Goal: Transaction & Acquisition: Purchase product/service

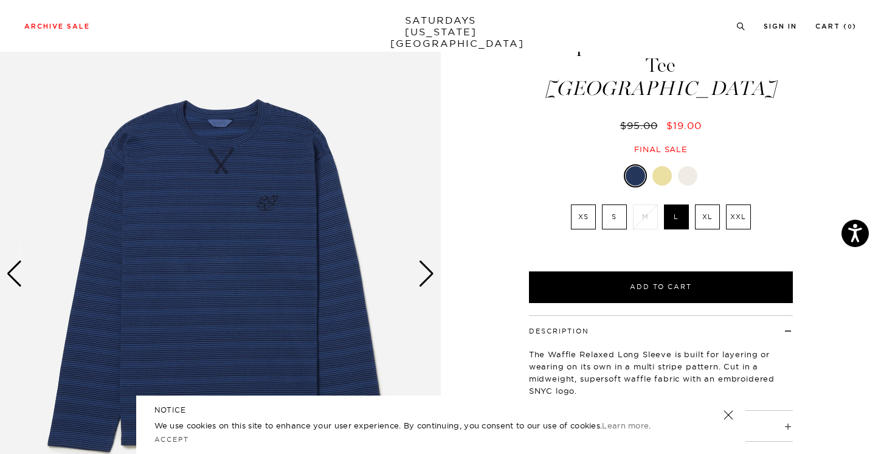
scroll to position [55, 0]
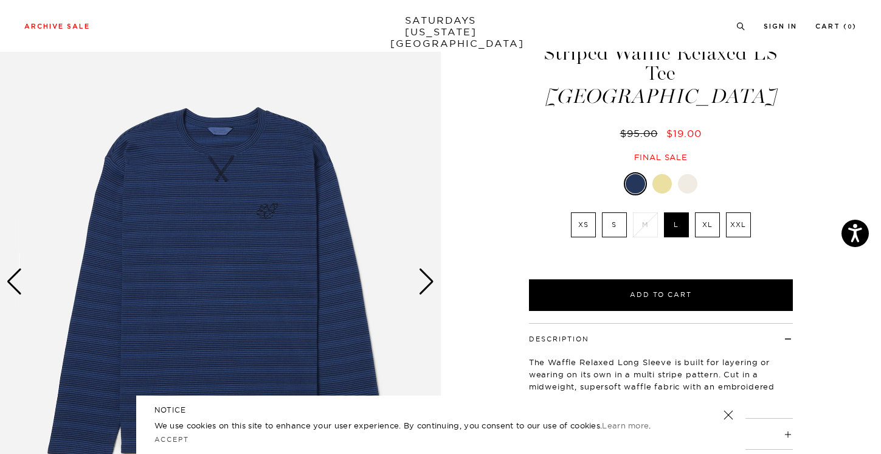
click at [726, 415] on link at bounding box center [727, 414] width 17 height 17
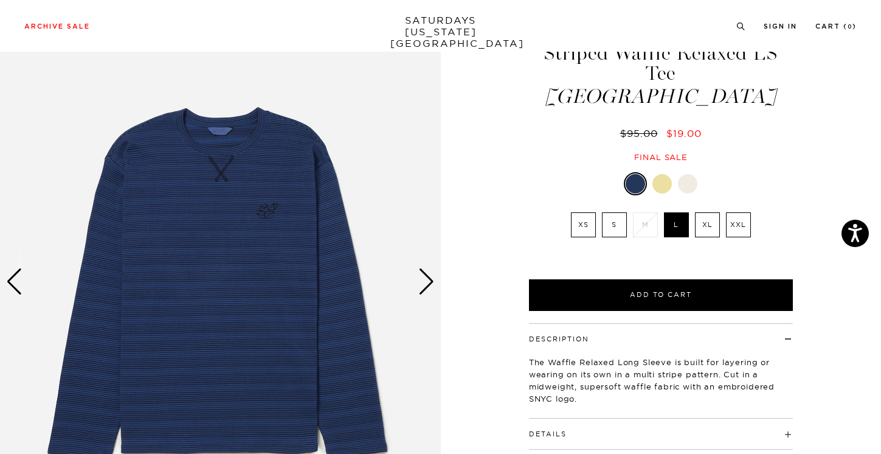
click at [428, 283] on div "Next slide" at bounding box center [426, 281] width 16 height 27
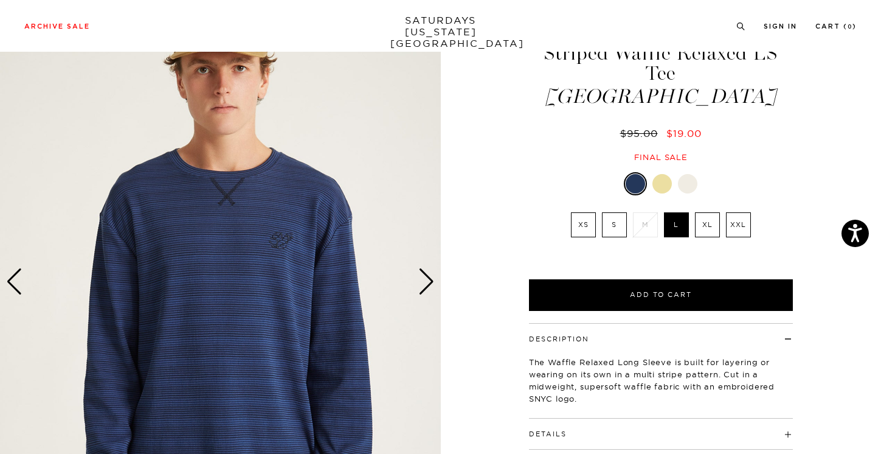
click at [428, 283] on div "Next slide" at bounding box center [426, 281] width 16 height 27
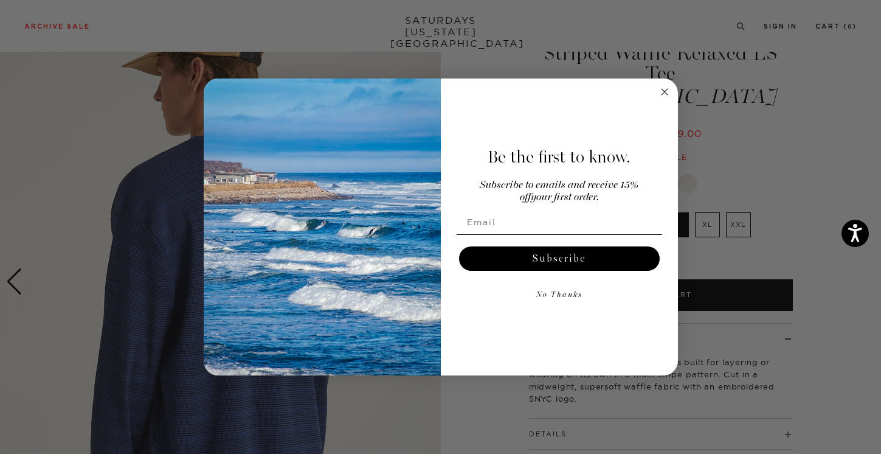
click at [667, 95] on icon "Close dialog" at bounding box center [664, 92] width 6 height 6
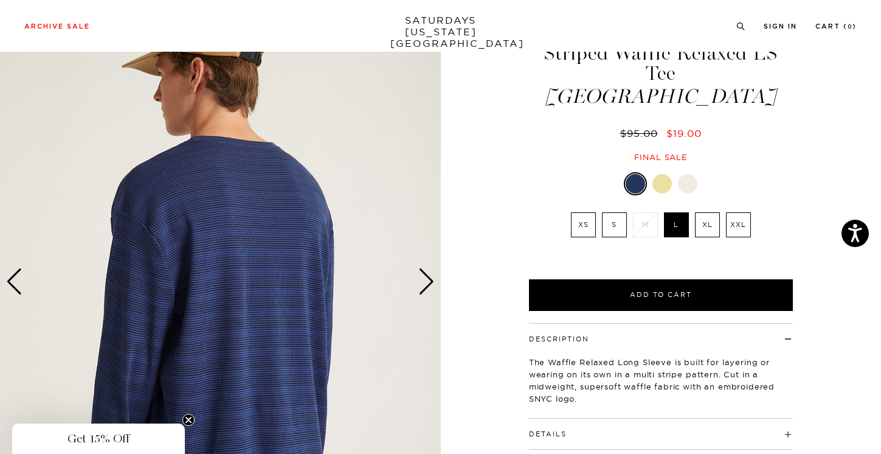
click at [686, 174] on div at bounding box center [687, 183] width 19 height 19
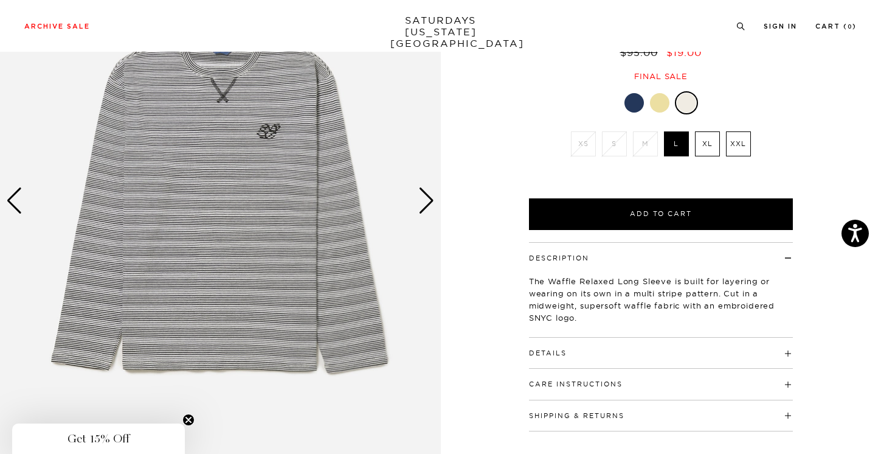
scroll to position [136, 2]
click at [425, 198] on div "Next slide" at bounding box center [426, 200] width 16 height 27
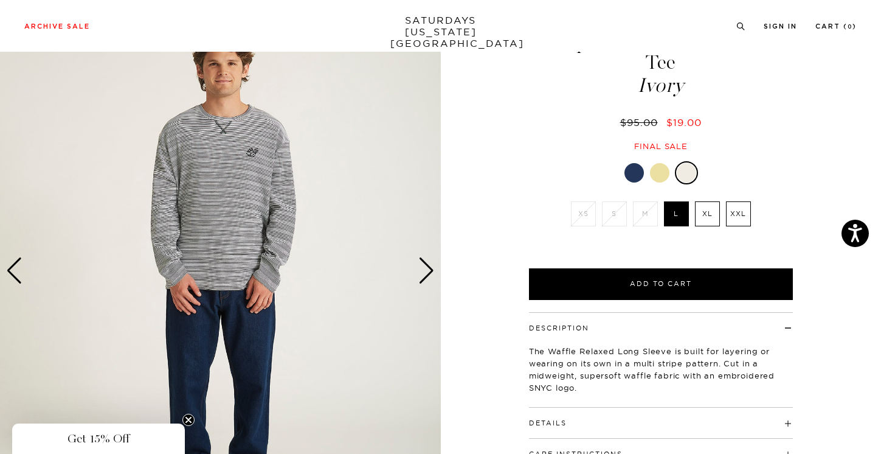
scroll to position [61, 2]
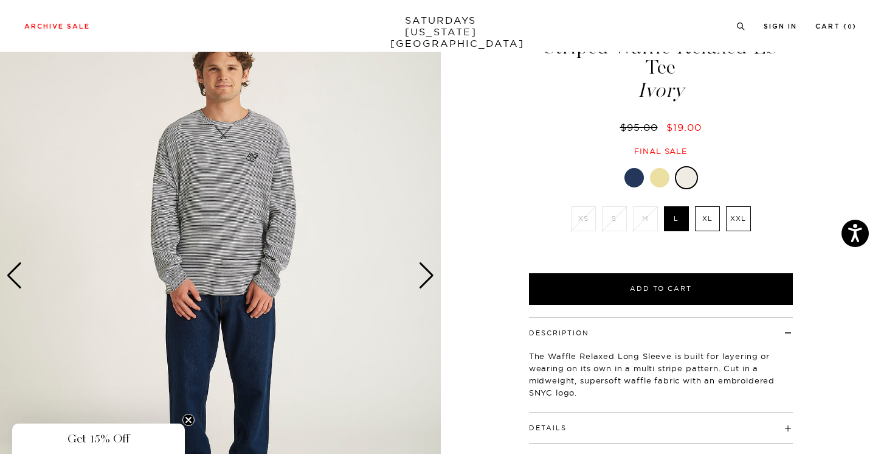
click at [422, 277] on div "Next slide" at bounding box center [426, 275] width 16 height 27
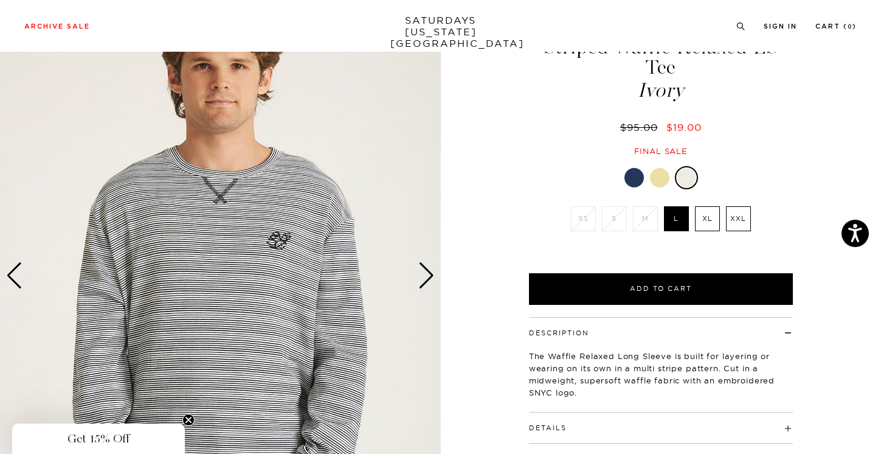
click at [422, 277] on div "Next slide" at bounding box center [426, 275] width 16 height 27
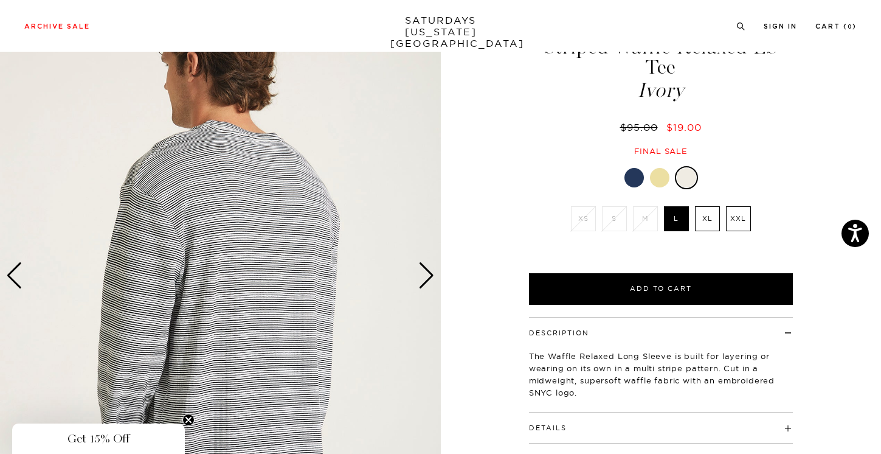
click at [422, 277] on div "Next slide" at bounding box center [426, 275] width 16 height 27
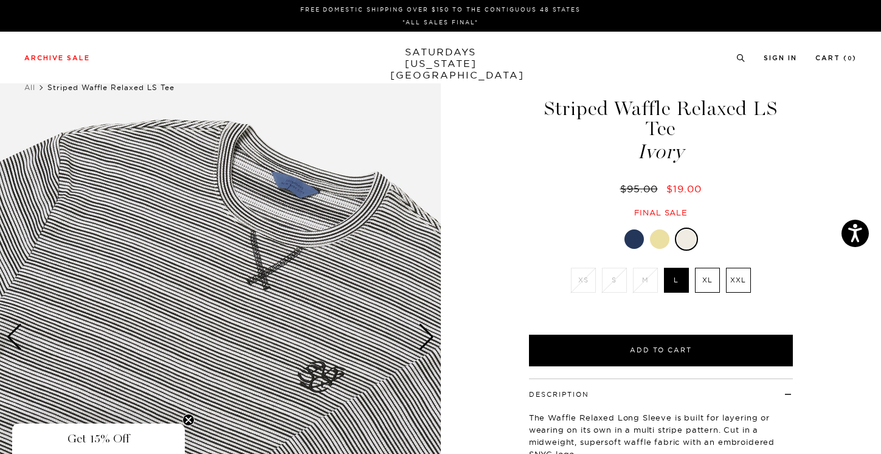
scroll to position [0, 2]
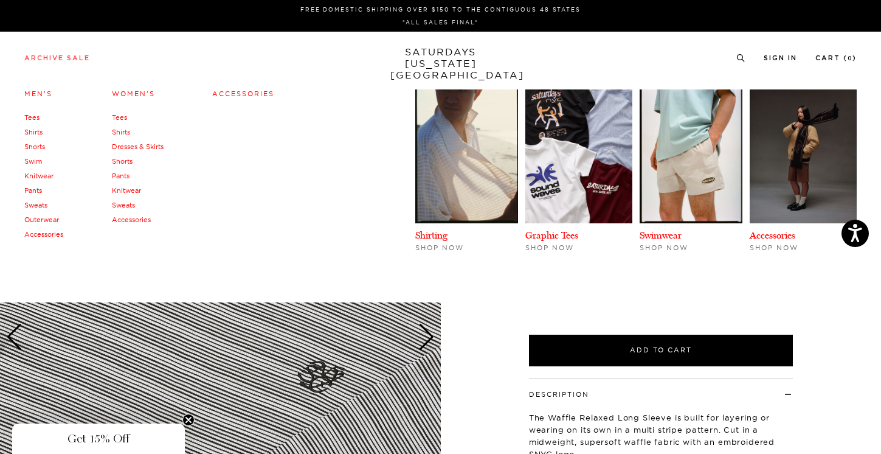
click at [85, 61] on link "Archive Sale" at bounding box center [57, 58] width 66 height 7
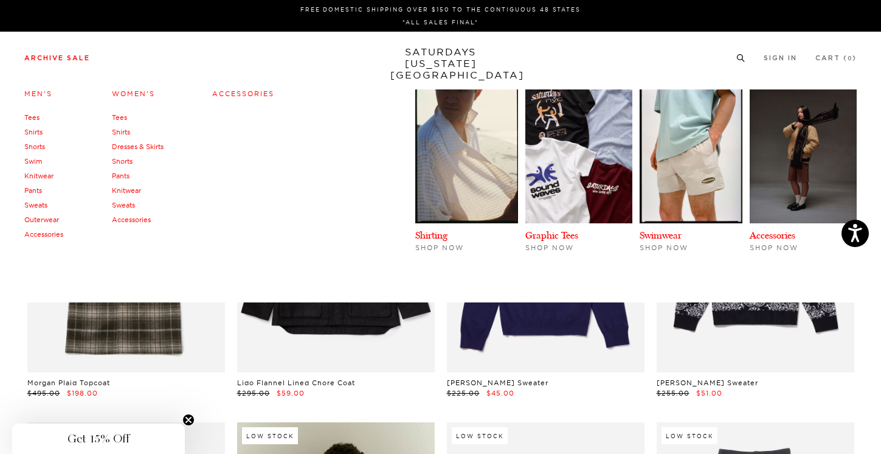
click at [35, 131] on link "Shirts" at bounding box center [33, 132] width 18 height 9
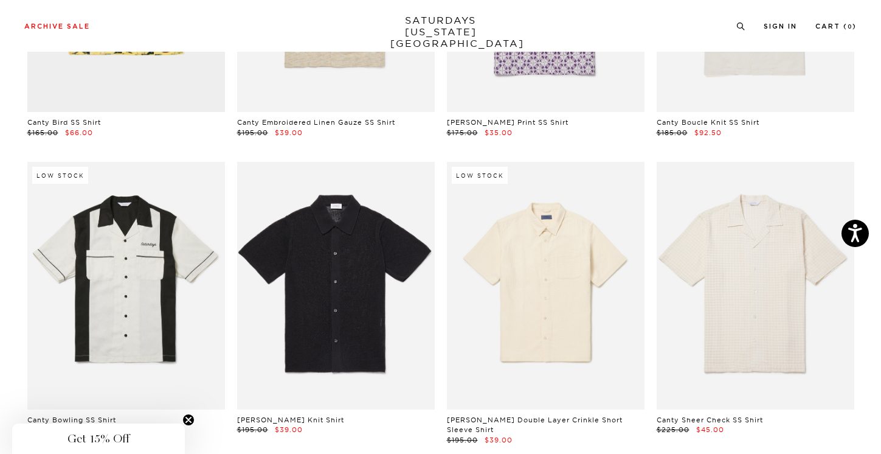
scroll to position [1457, 2]
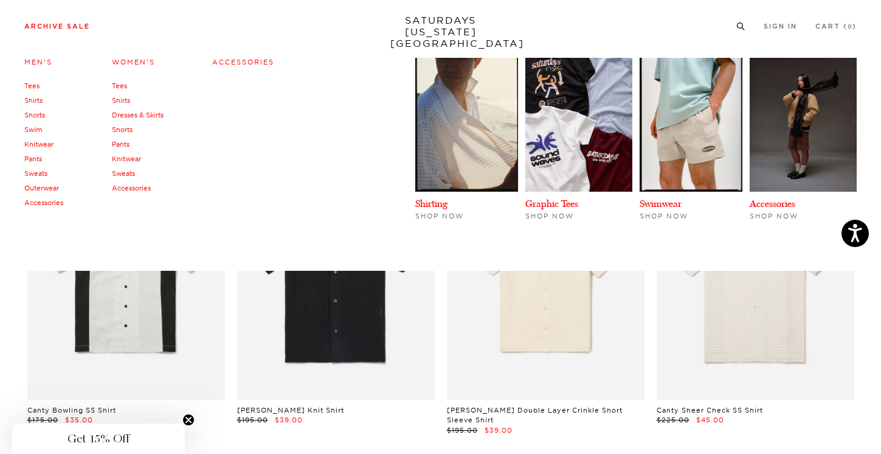
click at [33, 85] on link "Tees" at bounding box center [31, 85] width 15 height 9
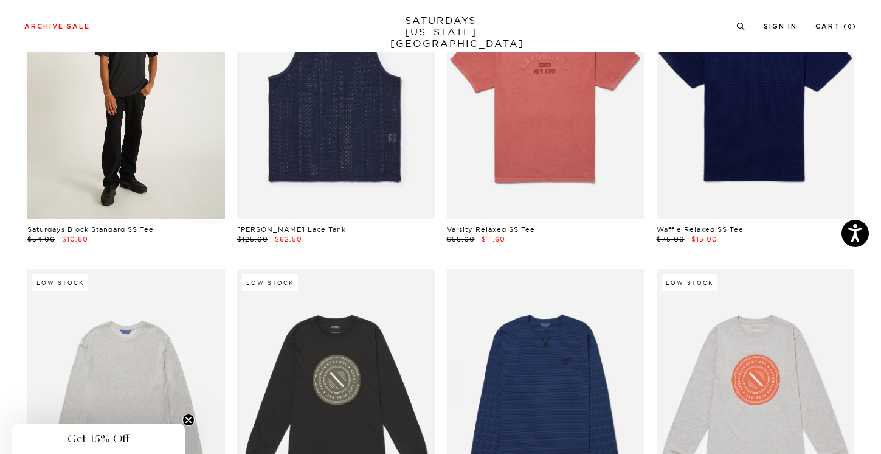
scroll to position [1474, 0]
